Goal: Transaction & Acquisition: Purchase product/service

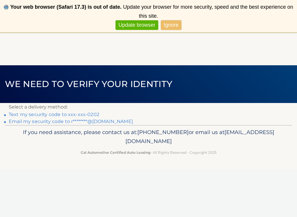
click at [172, 26] on link "Ignore" at bounding box center [171, 25] width 21 height 10
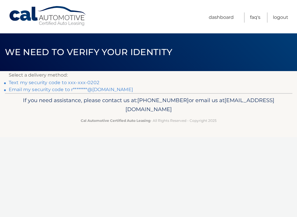
click at [68, 83] on link "Text my security code to xxx-xxx-0202" at bounding box center [54, 83] width 91 height 6
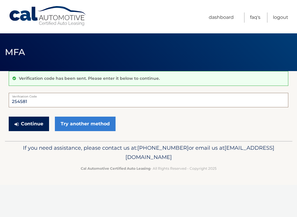
type input "254581"
click at [40, 123] on button "Continue" at bounding box center [29, 124] width 40 height 15
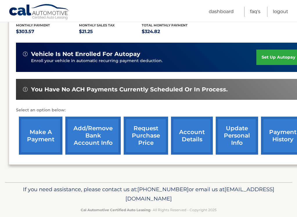
scroll to position [133, 0]
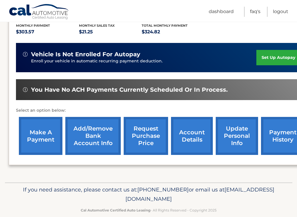
click at [44, 132] on link "make a payment" at bounding box center [41, 136] width 44 height 38
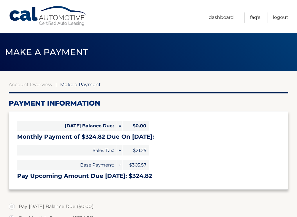
select select "N2UwZWE0YjUtZmM4My00MWMwLWI0MjItMjQ2N2Y2ZTg3ODk0"
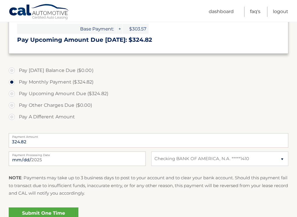
scroll to position [137, 0]
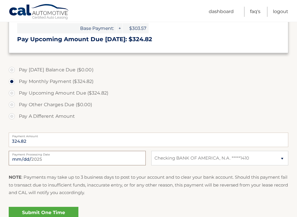
click at [74, 158] on input "2025-08-25" at bounding box center [77, 158] width 137 height 15
type input "2025-09-08"
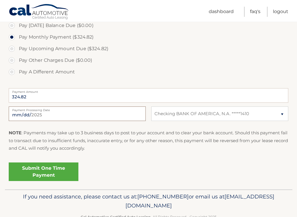
scroll to position [178, 0]
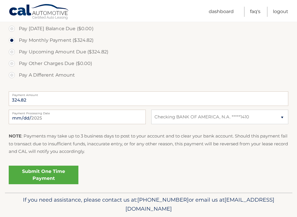
click at [59, 175] on link "Submit One Time Payment" at bounding box center [44, 175] width 70 height 19
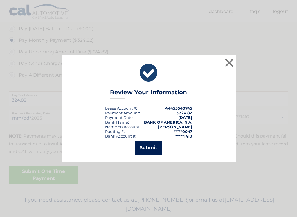
click at [148, 147] on button "Submit" at bounding box center [148, 148] width 27 height 14
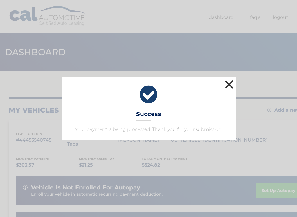
click at [231, 84] on button "×" at bounding box center [230, 85] width 12 height 12
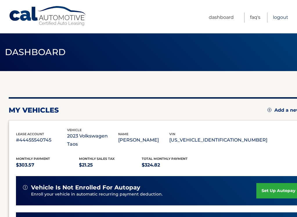
click at [284, 19] on link "Logout" at bounding box center [280, 18] width 15 height 10
